Goal: Find specific page/section: Find specific page/section

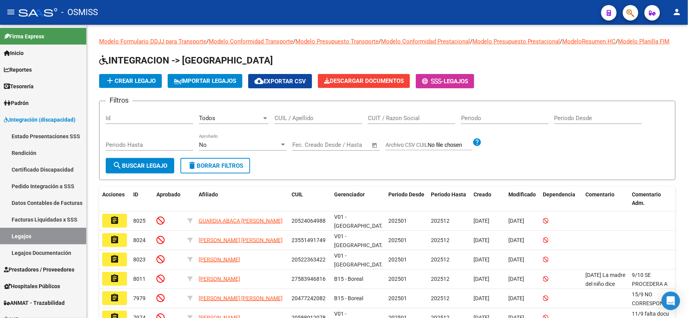
scroll to position [80, 0]
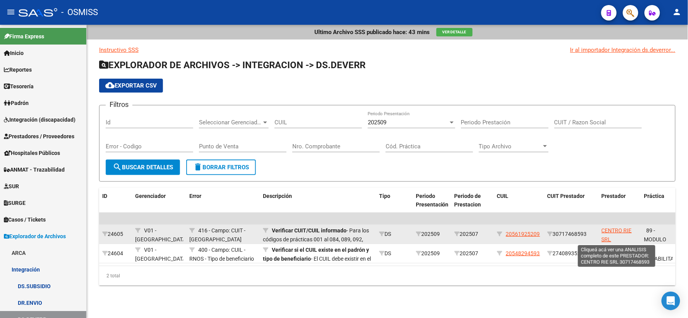
click at [609, 227] on span "CENTRO RIE SRL" at bounding box center [617, 234] width 30 height 15
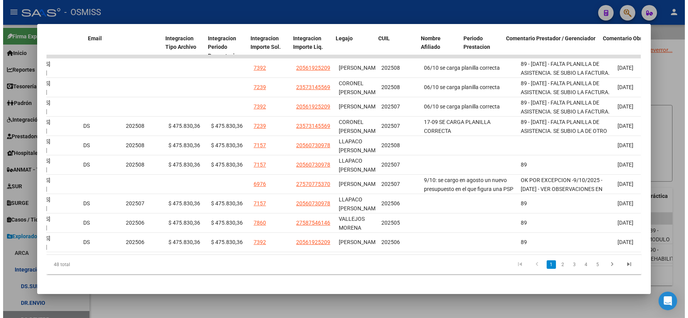
scroll to position [0, 1078]
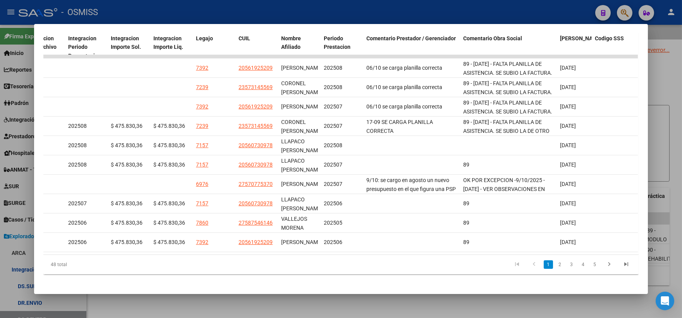
click at [656, 71] on div at bounding box center [341, 159] width 682 height 318
